Goal: Navigation & Orientation: Go to known website

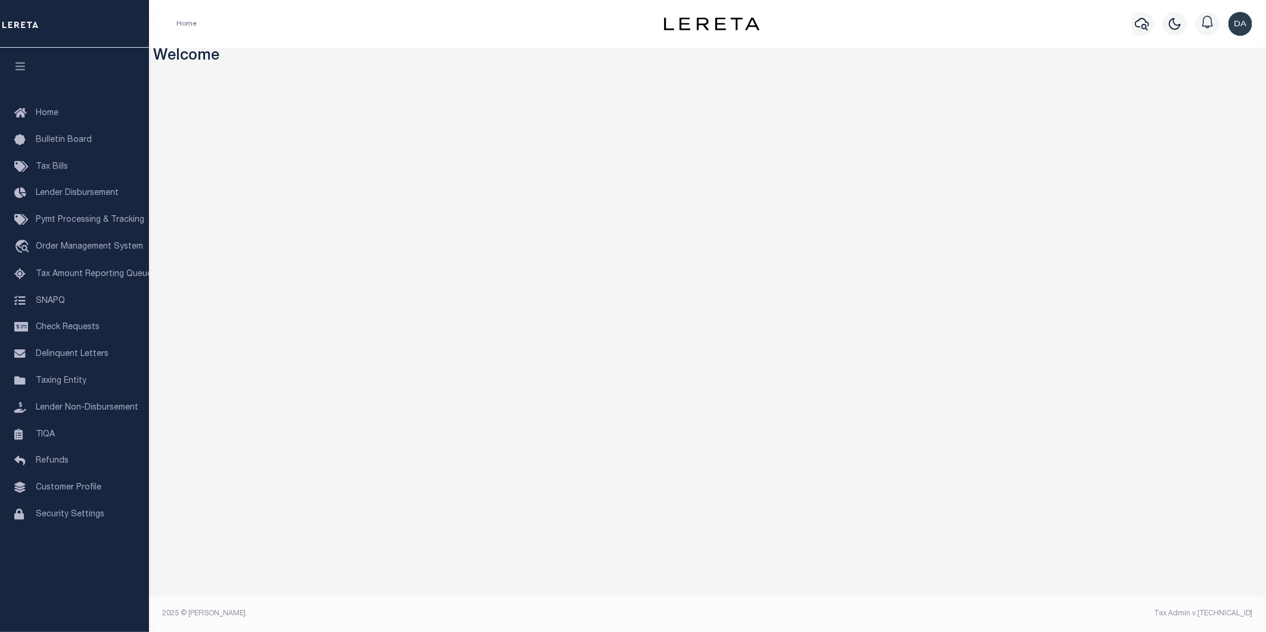
click at [200, 39] on div "Home Profile Sign out" at bounding box center [707, 24] width 1117 height 48
